Goal: Check status: Check status

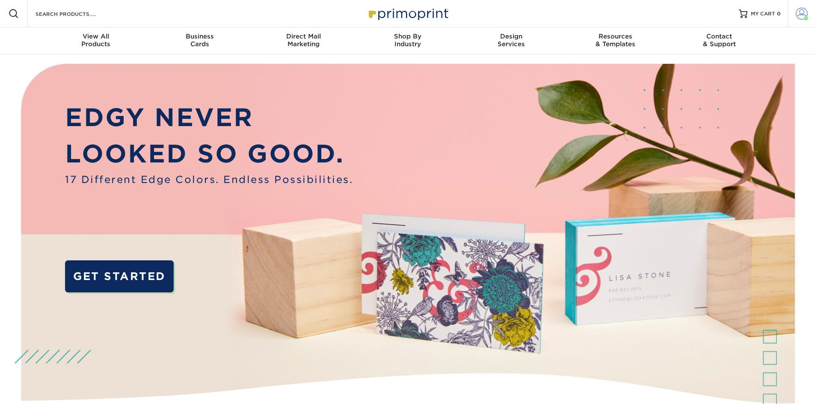
click at [808, 10] on link "Account" at bounding box center [801, 13] width 27 height 27
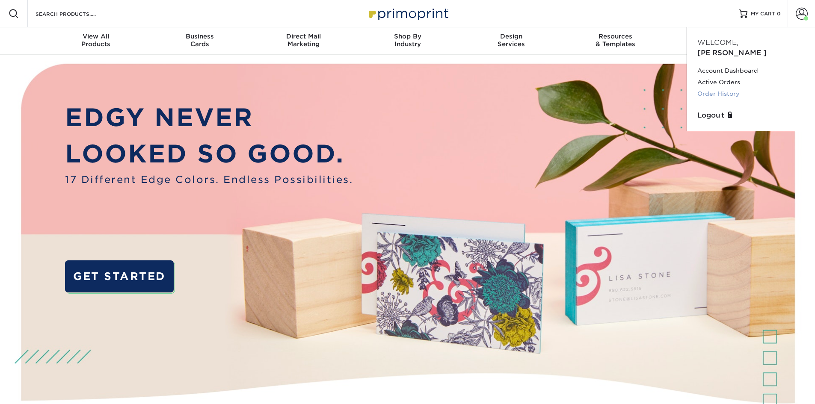
click at [711, 88] on link "Order History" at bounding box center [750, 94] width 107 height 12
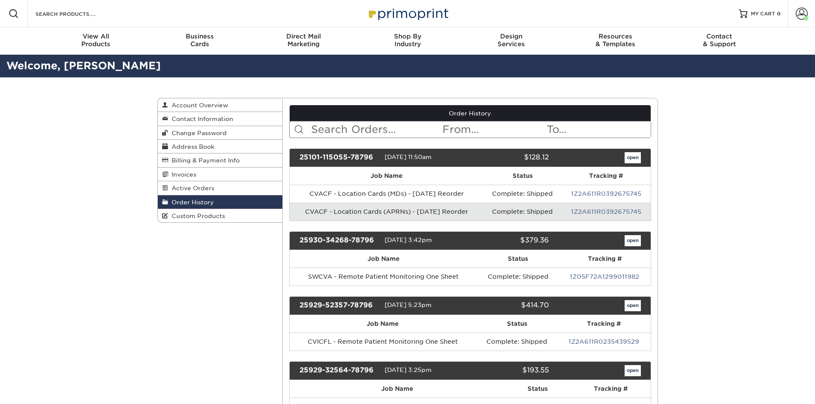
click at [322, 127] on input "text" at bounding box center [375, 130] width 131 height 16
type input "l"
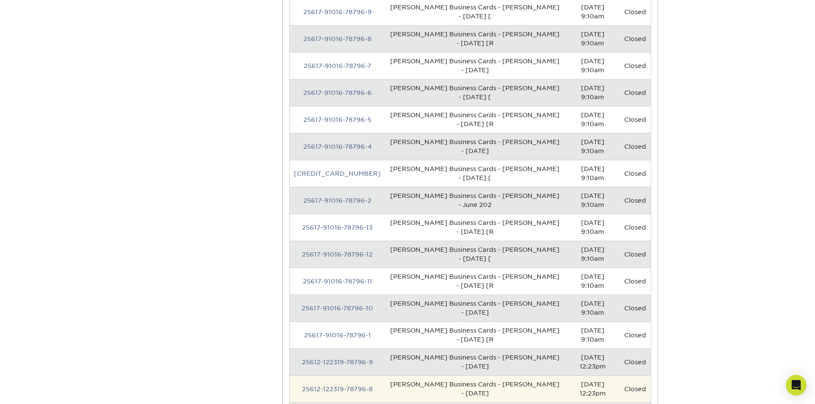
scroll to position [642, 0]
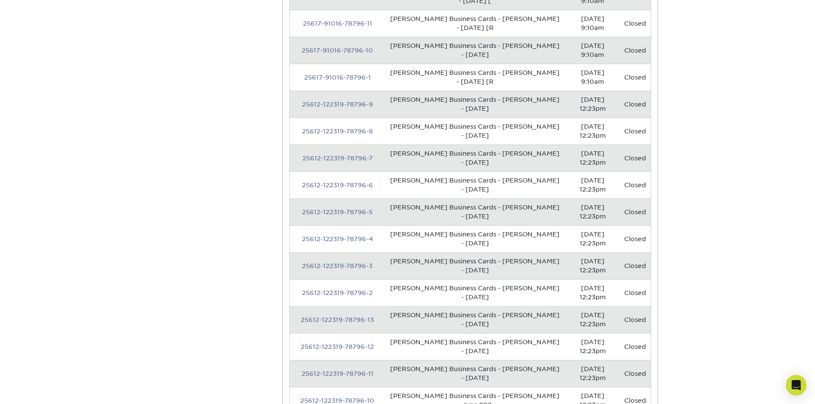
type input "LAKE NONA"
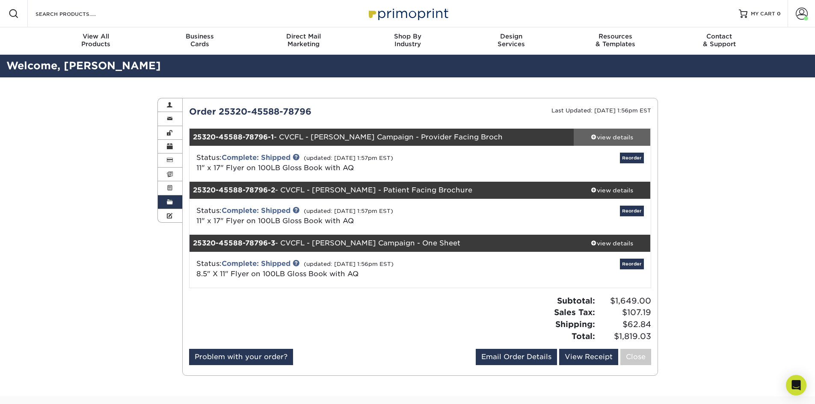
click at [619, 137] on div "view details" at bounding box center [612, 137] width 77 height 9
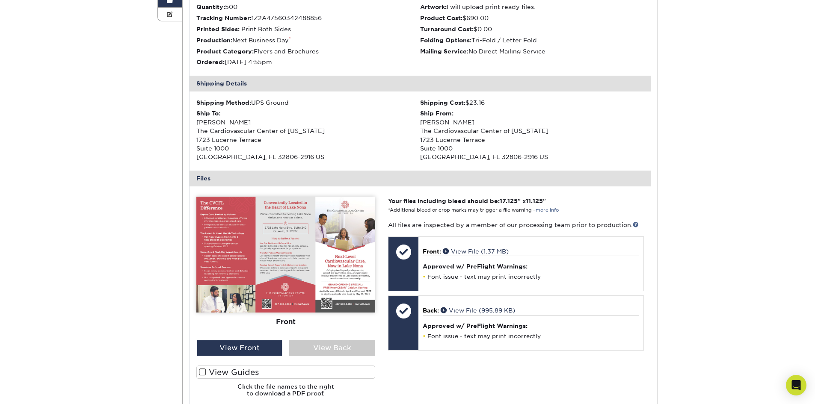
scroll to position [214, 0]
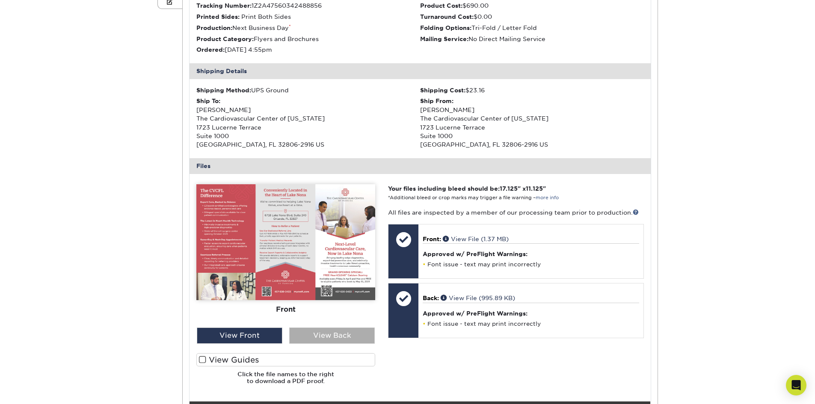
click at [324, 334] on div "View Back" at bounding box center [332, 336] width 86 height 16
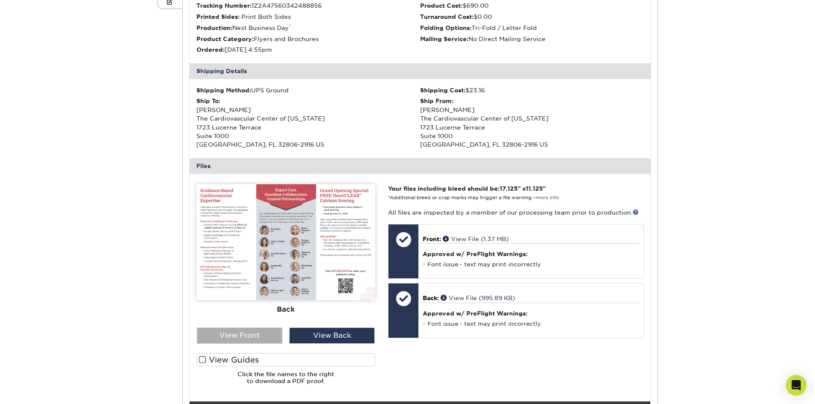
click at [262, 333] on div "View Front" at bounding box center [240, 336] width 86 height 16
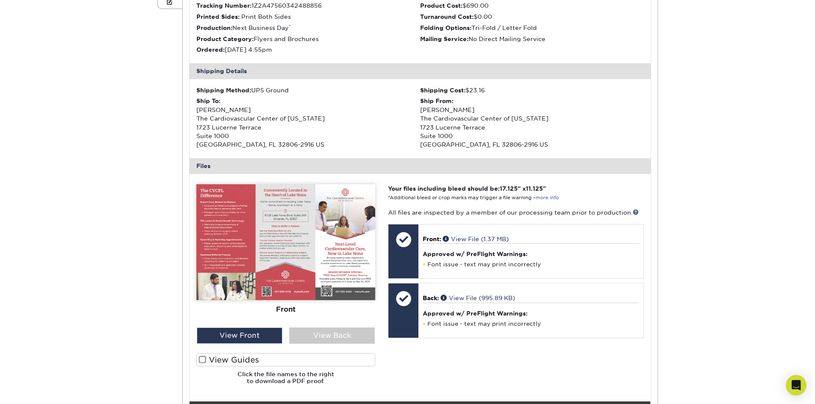
click at [265, 236] on img at bounding box center [285, 242] width 179 height 116
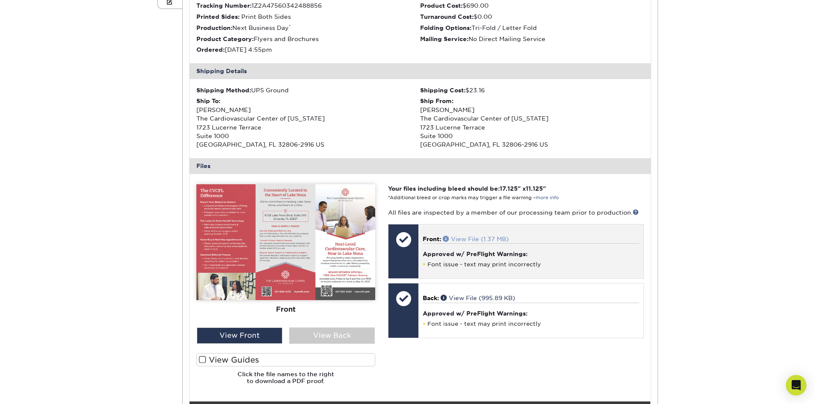
click at [472, 237] on link "View File (1.37 MB)" at bounding box center [476, 239] width 66 height 7
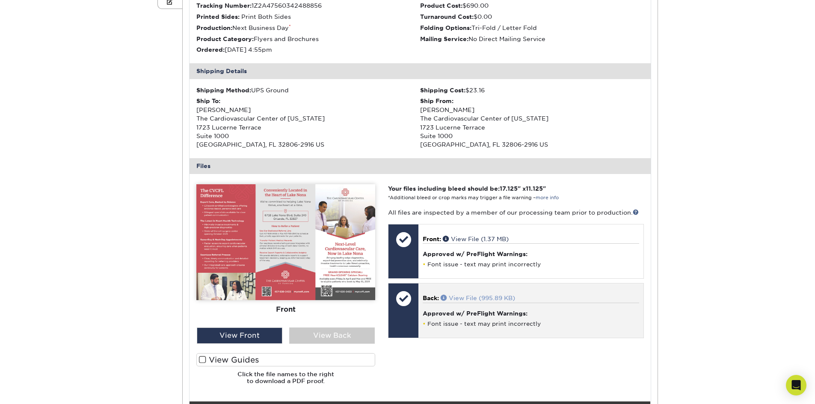
click at [466, 300] on link "View File (995.89 KB)" at bounding box center [478, 298] width 74 height 7
